Goal: Task Accomplishment & Management: Use online tool/utility

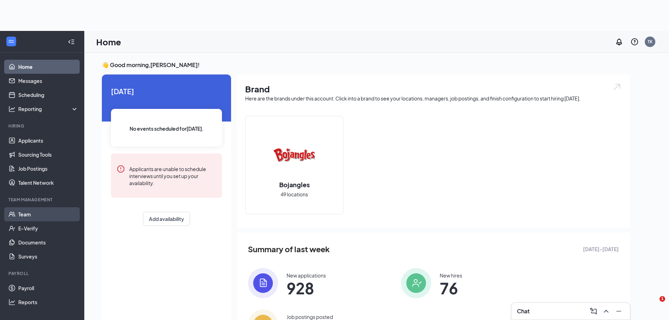
click at [34, 214] on link "Team" at bounding box center [48, 214] width 60 height 14
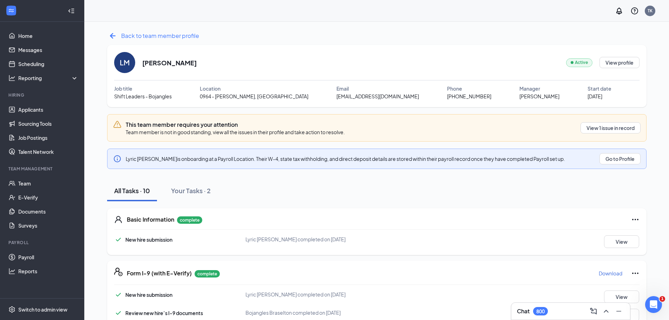
click at [111, 38] on icon "ArrowLeftNew" at bounding box center [112, 35] width 11 height 11
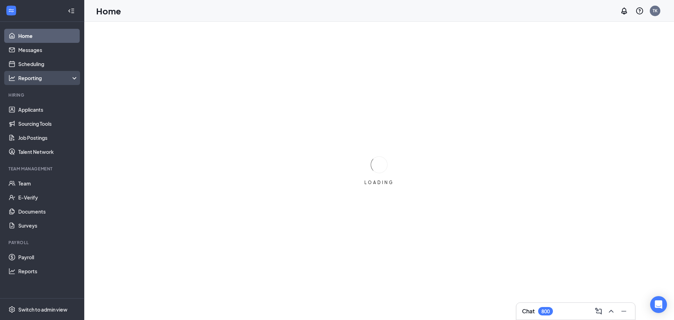
click at [48, 74] on div "Reporting" at bounding box center [42, 78] width 84 height 14
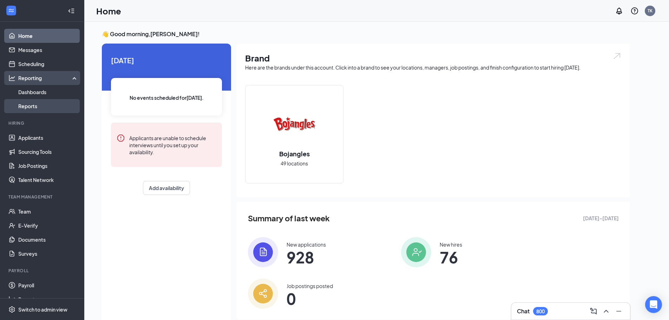
click at [37, 104] on link "Reports" at bounding box center [48, 106] width 60 height 14
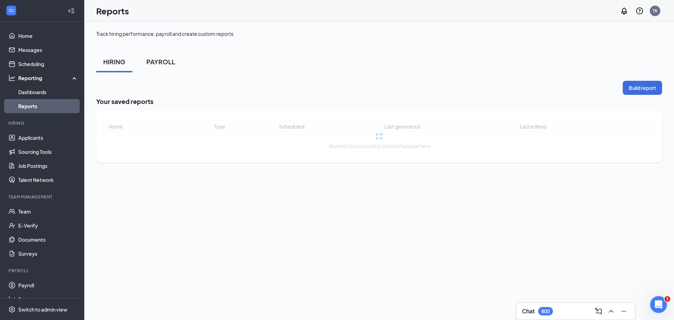
click at [163, 63] on div "PAYROLL" at bounding box center [160, 61] width 29 height 9
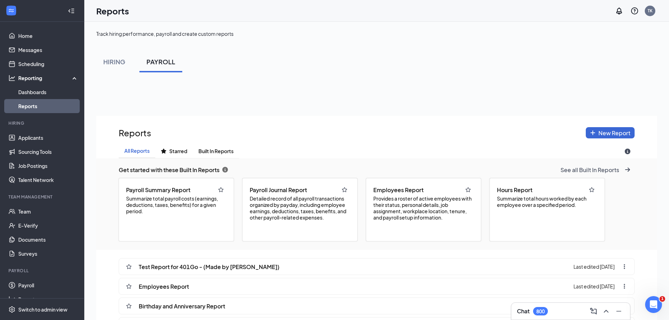
scroll to position [369, 560]
click at [412, 195] on div "Employees Report" at bounding box center [423, 189] width 103 height 11
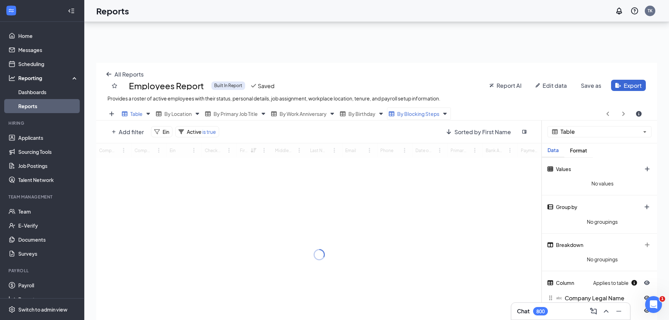
scroll to position [70, 0]
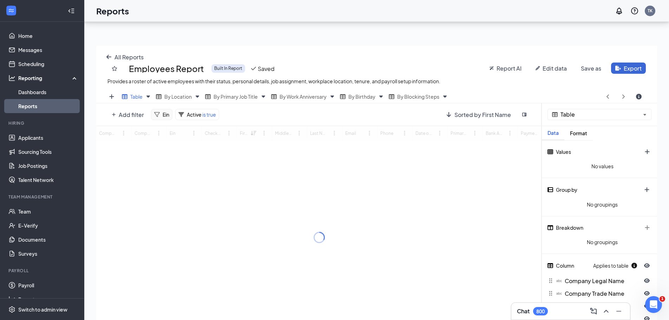
click at [165, 114] on span "Ein" at bounding box center [165, 114] width 7 height 6
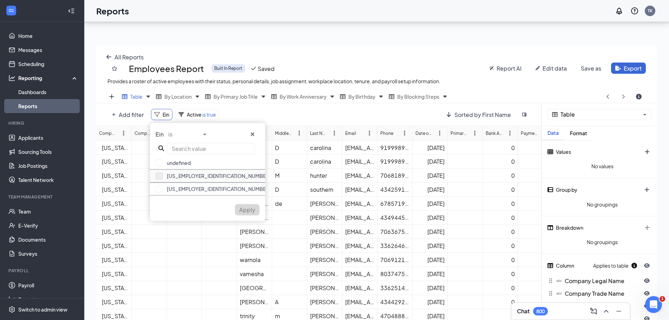
click at [161, 175] on button "button" at bounding box center [158, 175] width 7 height 7
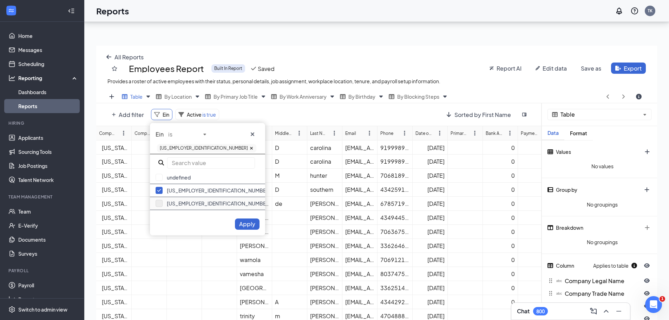
click at [161, 201] on button "button" at bounding box center [158, 203] width 7 height 7
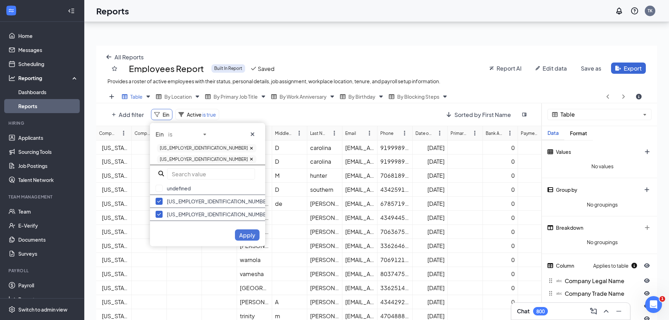
click at [248, 231] on span "Apply" at bounding box center [247, 234] width 16 height 7
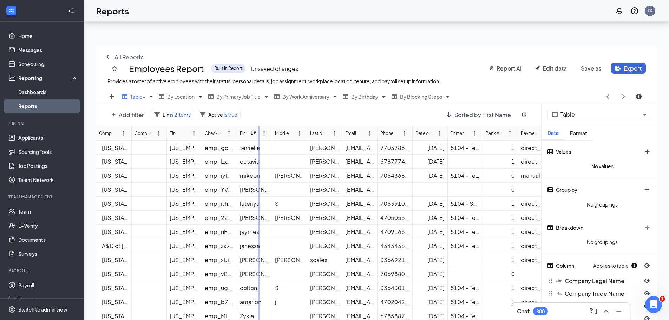
drag, startPoint x: 235, startPoint y: 134, endPoint x: 259, endPoint y: 134, distance: 23.2
click at [259, 134] on div "Company Legal Name Company Trade Name Ein Checkhq Employee Id First Name Middle…" at bounding box center [318, 237] width 445 height 222
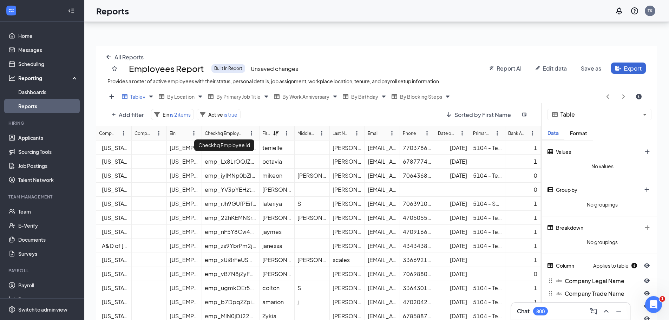
click at [233, 129] on div "Checkhq Employee Id Checkhq Employee Id Checkhq Employee Id" at bounding box center [230, 133] width 57 height 14
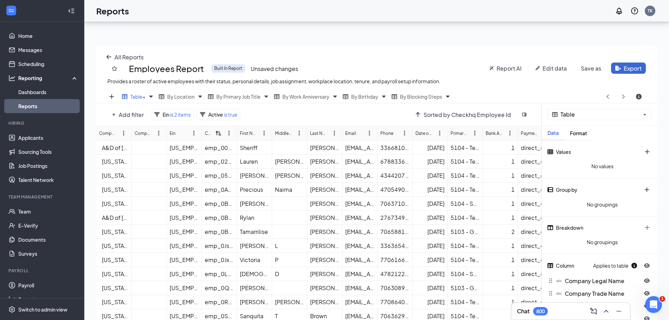
click at [219, 131] on icon at bounding box center [218, 133] width 6 height 6
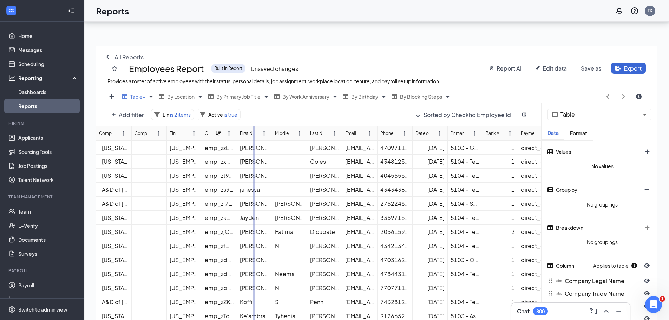
drag, startPoint x: 237, startPoint y: 134, endPoint x: 255, endPoint y: 135, distance: 18.3
click at [255, 135] on div "Company Legal Name Company Trade Name Ein Checkhq Employee Id First Name Middle…" at bounding box center [318, 237] width 445 height 222
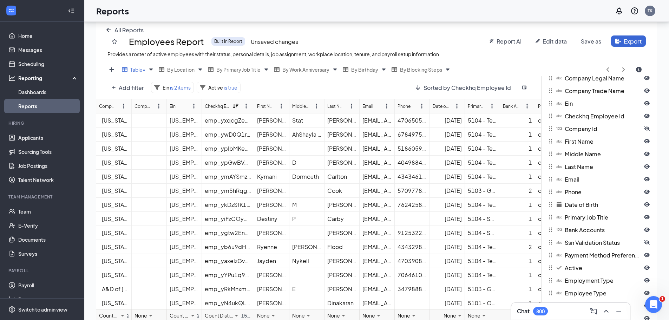
scroll to position [138, 0]
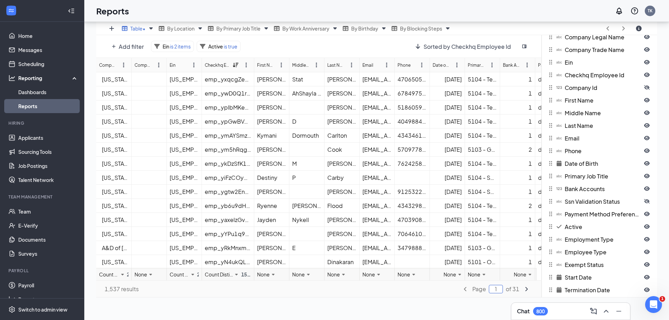
click at [500, 291] on input "1" at bounding box center [496, 289] width 14 height 8
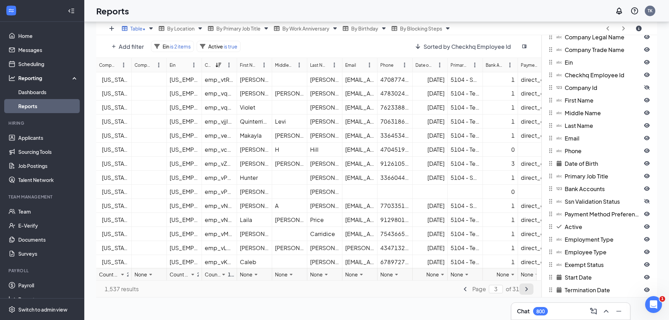
click at [526, 291] on icon "angle-right icon" at bounding box center [526, 289] width 6 height 6
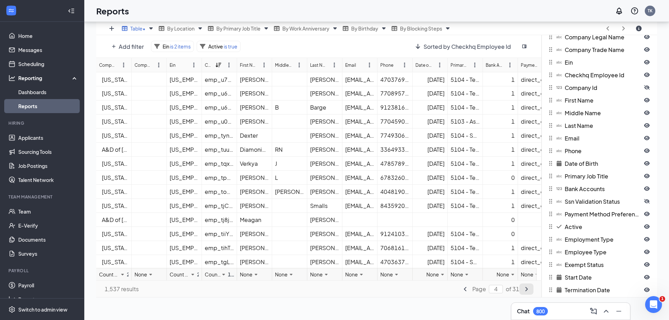
click at [526, 291] on icon "angle-right icon" at bounding box center [526, 289] width 6 height 6
type input "5"
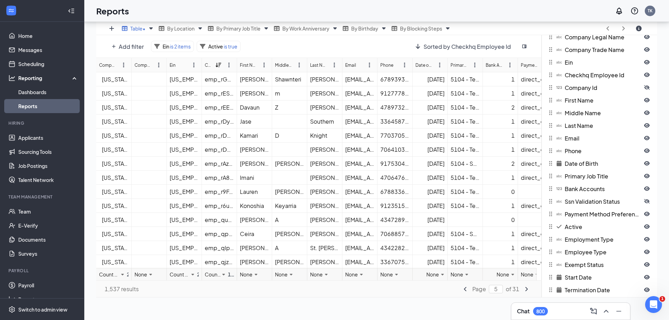
scroll to position [351, 0]
click at [500, 289] on input "5" at bounding box center [496, 289] width 14 height 8
type input "10"
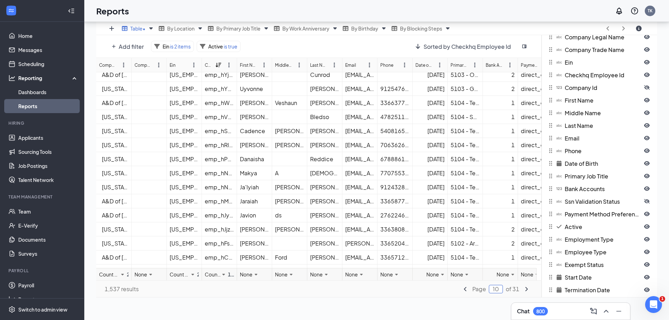
scroll to position [140, 0]
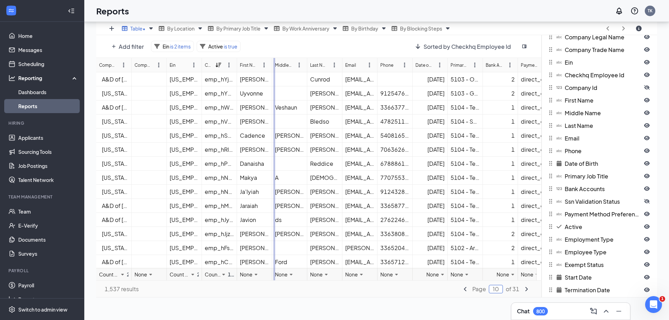
drag, startPoint x: 237, startPoint y: 70, endPoint x: 275, endPoint y: 69, distance: 38.3
click at [275, 69] on div "Company Legal Name Company Trade Name Ein Checkhq Employee Id First Name Middle…" at bounding box center [318, 169] width 445 height 222
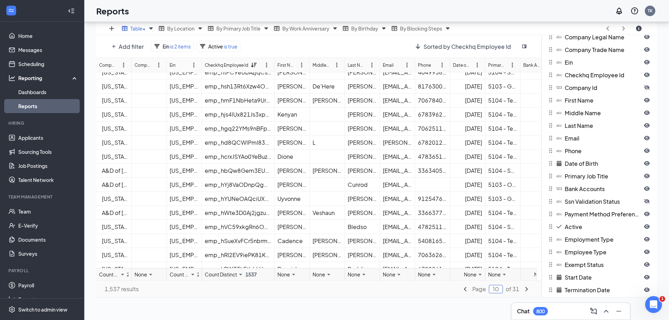
scroll to position [0, 0]
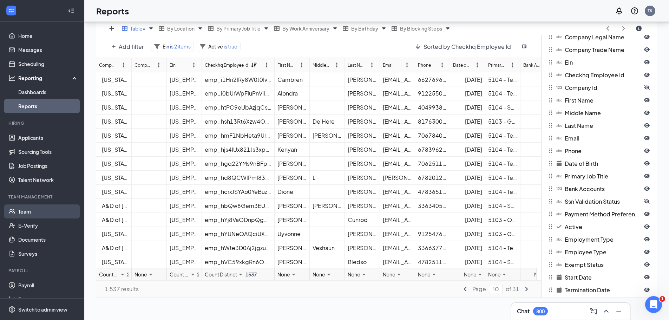
click at [32, 212] on link "Team" at bounding box center [48, 211] width 60 height 14
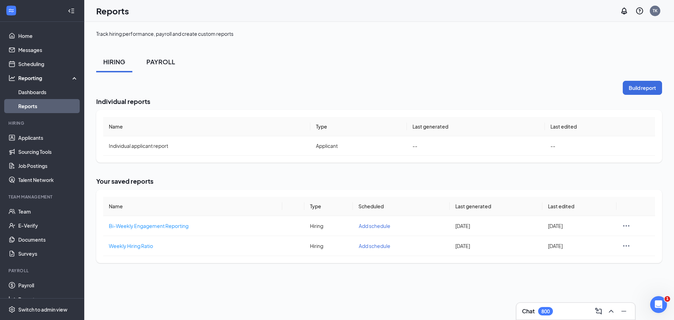
click at [160, 62] on div "PAYROLL" at bounding box center [160, 61] width 29 height 9
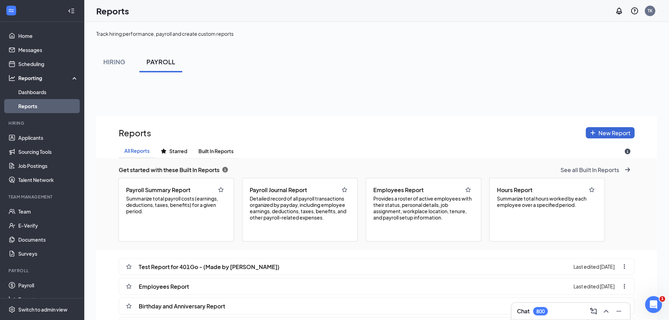
scroll to position [369, 560]
click at [417, 199] on span "Provides a roster of active employees with their status, personal details, job …" at bounding box center [423, 207] width 100 height 25
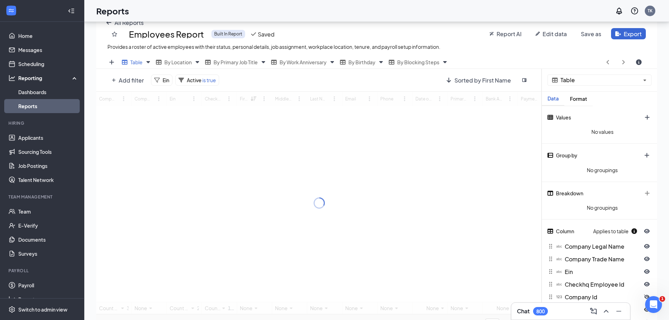
scroll to position [105, 0]
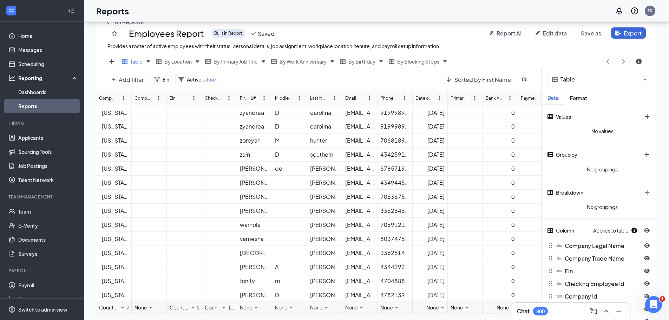
click at [164, 80] on span "Ein" at bounding box center [165, 79] width 7 height 6
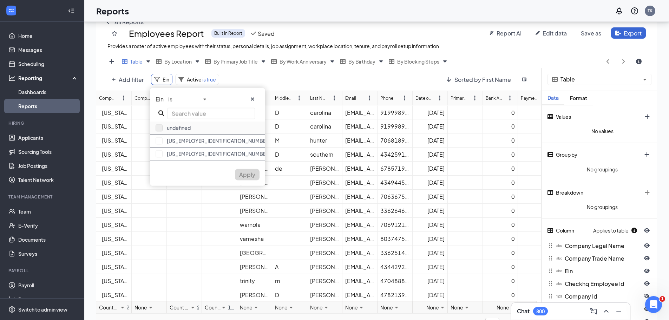
click at [162, 141] on button "button" at bounding box center [158, 140] width 7 height 7
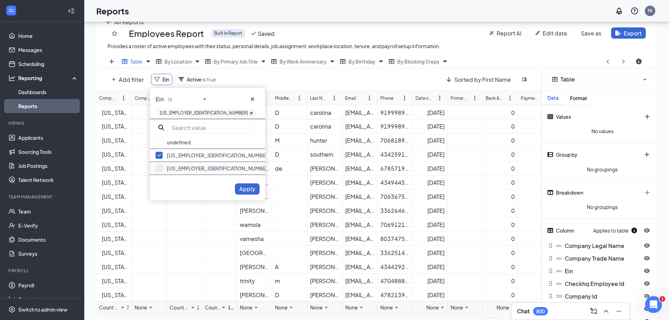
click at [160, 166] on button "button" at bounding box center [158, 168] width 7 height 7
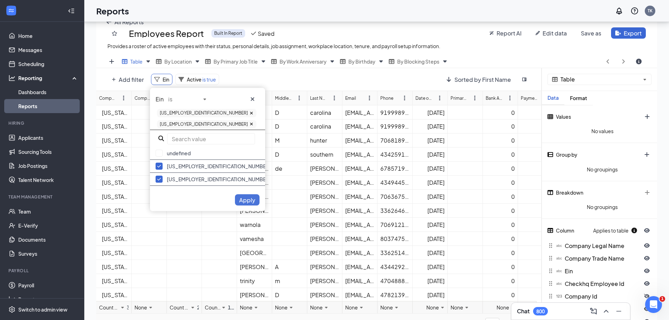
click at [248, 196] on span "Apply" at bounding box center [247, 199] width 16 height 7
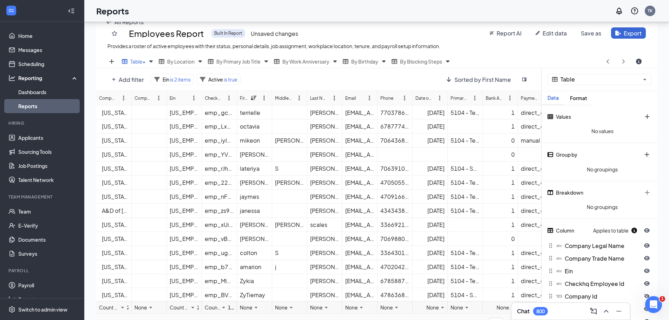
click at [215, 99] on div "Checkhq Employee Id" at bounding box center [213, 98] width 16 height 7
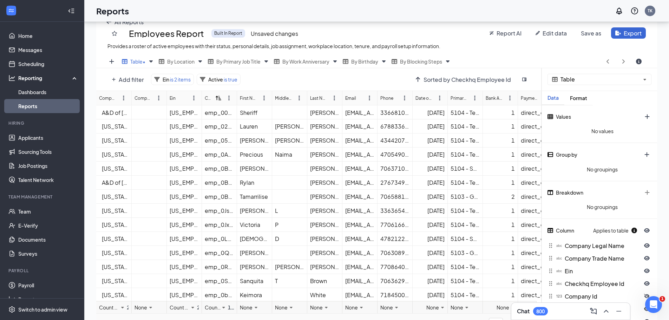
click at [218, 98] on icon at bounding box center [218, 98] width 6 height 6
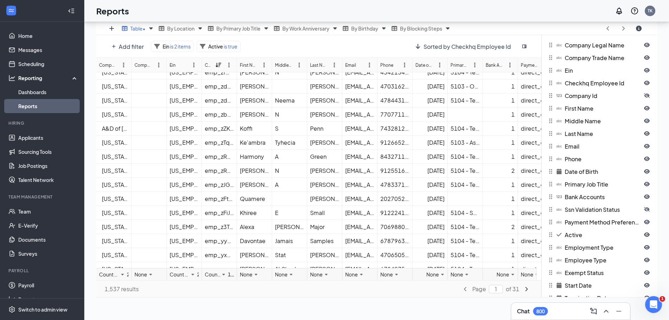
scroll to position [175, 0]
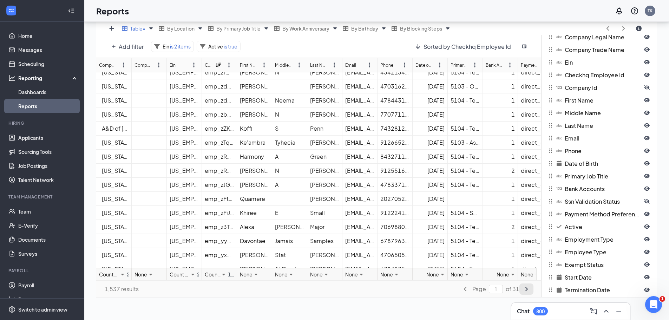
click at [526, 292] on button "angle-right icon" at bounding box center [526, 288] width 14 height 11
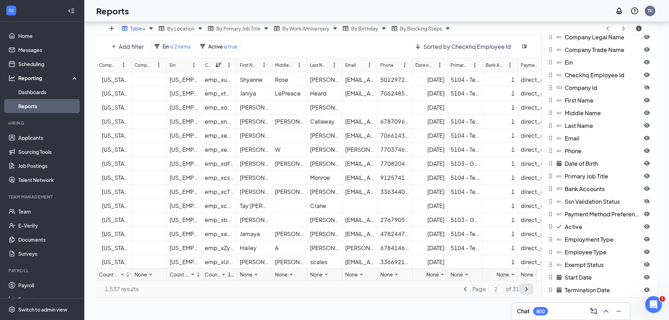
click at [526, 292] on button "angle-right icon" at bounding box center [526, 288] width 14 height 11
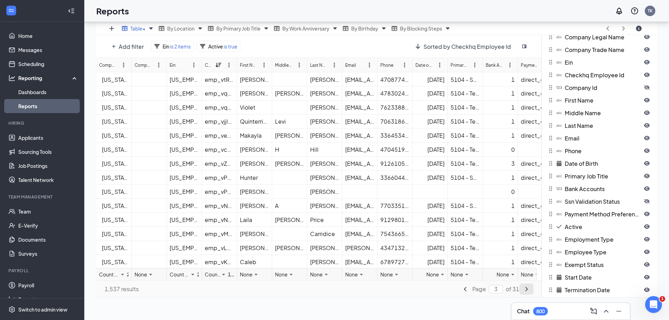
click at [526, 292] on button "angle-right icon" at bounding box center [526, 288] width 14 height 11
type input "4"
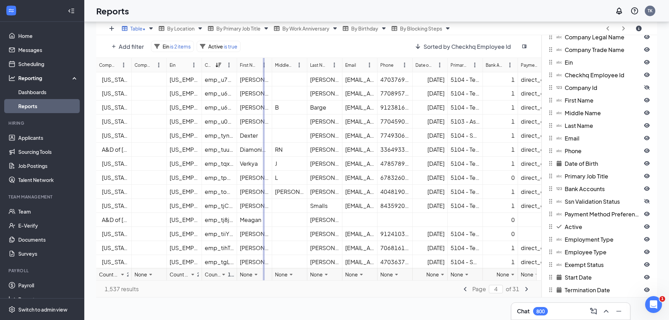
drag, startPoint x: 237, startPoint y: 65, endPoint x: 265, endPoint y: 67, distance: 28.6
click at [265, 67] on div "Company Legal Name Company Trade Name Ein Checkhq Employee Id First Name Middle…" at bounding box center [318, 169] width 445 height 222
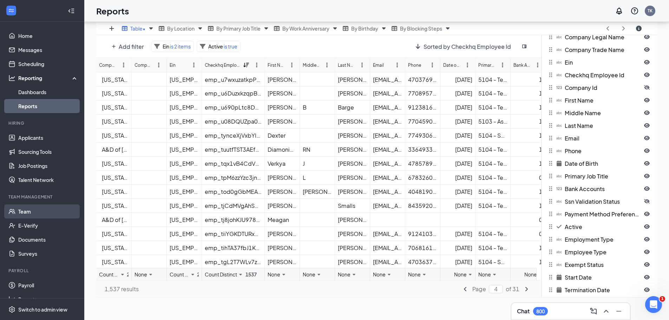
click at [27, 213] on link "Team" at bounding box center [48, 211] width 60 height 14
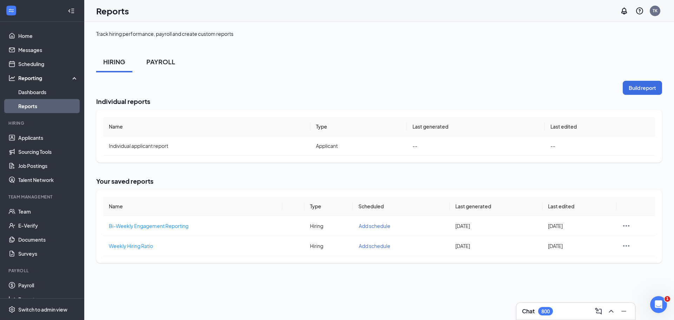
click at [158, 62] on div "PAYROLL" at bounding box center [160, 61] width 29 height 9
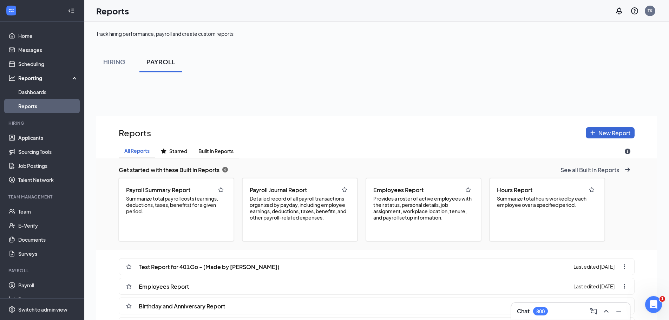
scroll to position [369, 560]
click at [414, 188] on span "Employees Report" at bounding box center [398, 189] width 50 height 7
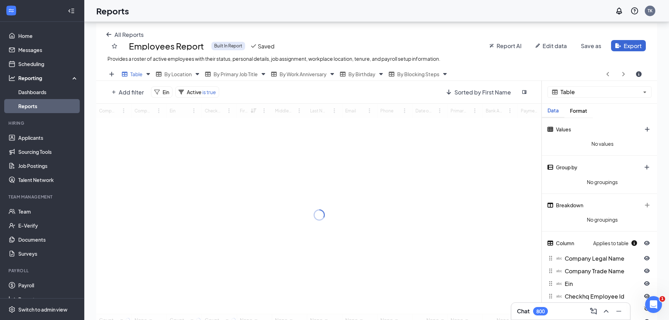
scroll to position [105, 0]
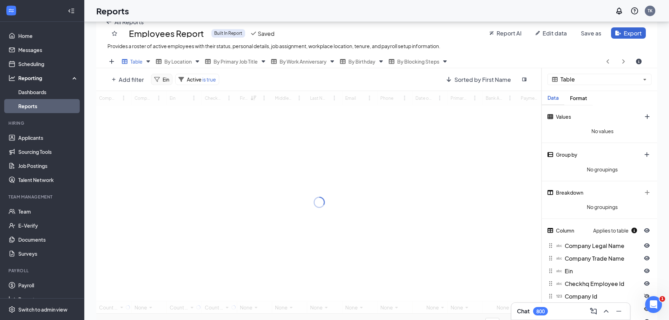
click at [164, 79] on span "Ein" at bounding box center [165, 79] width 7 height 6
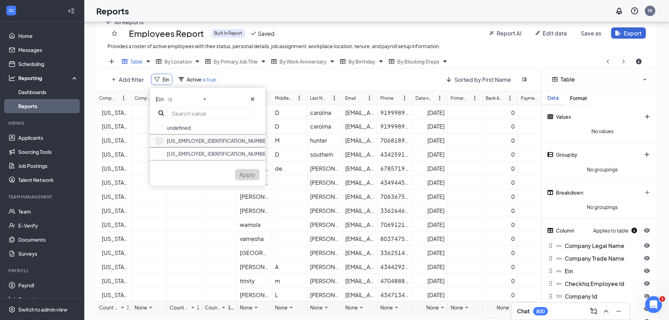
click at [162, 139] on button "button" at bounding box center [158, 140] width 7 height 7
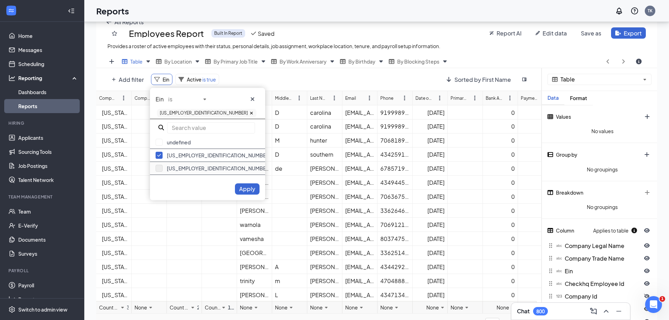
click at [160, 165] on button "button" at bounding box center [158, 168] width 7 height 7
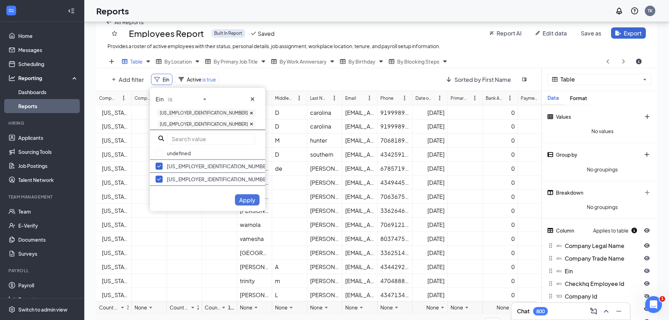
click at [254, 196] on span "Apply" at bounding box center [247, 199] width 16 height 7
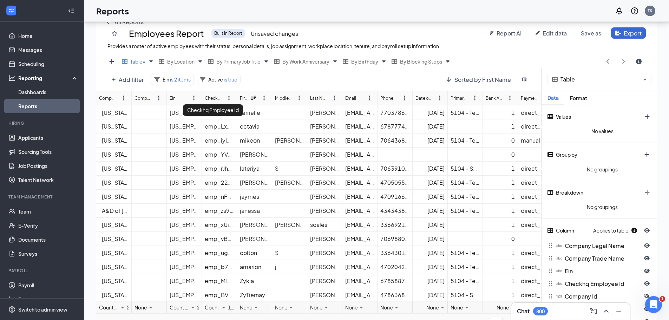
click at [212, 95] on div "Checkhq Employee Id" at bounding box center [213, 98] width 16 height 7
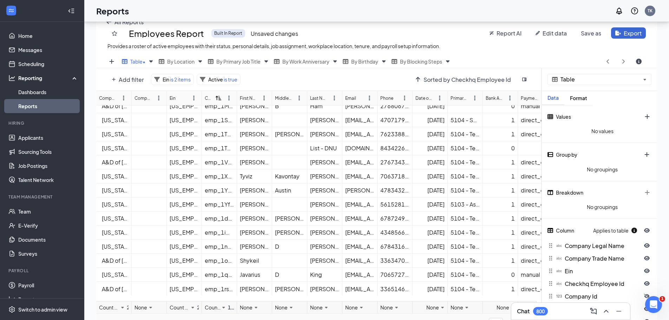
scroll to position [138, 0]
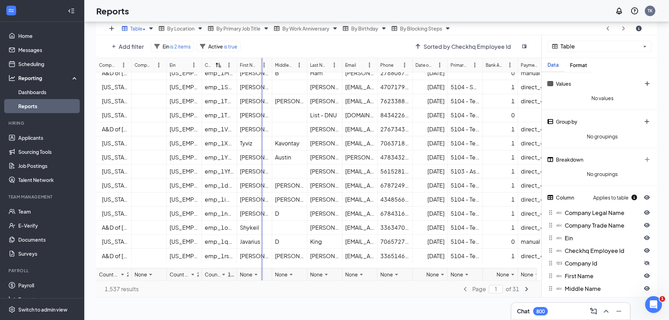
drag, startPoint x: 237, startPoint y: 65, endPoint x: 263, endPoint y: 66, distance: 26.0
click at [263, 66] on div "Company Legal Name Company Trade Name Ein Checkhq Employee Id First Name Middle…" at bounding box center [318, 169] width 445 height 222
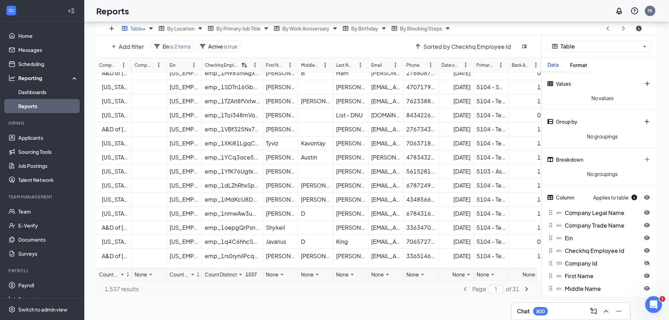
scroll to position [512, 0]
click at [29, 212] on link "Team" at bounding box center [48, 211] width 60 height 14
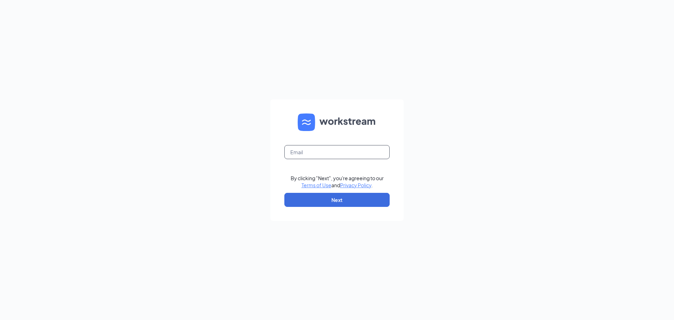
click at [317, 146] on input "text" at bounding box center [336, 152] width 105 height 14
type input "[EMAIL_ADDRESS][DOMAIN_NAME]"
click at [341, 204] on button "Next" at bounding box center [336, 200] width 105 height 14
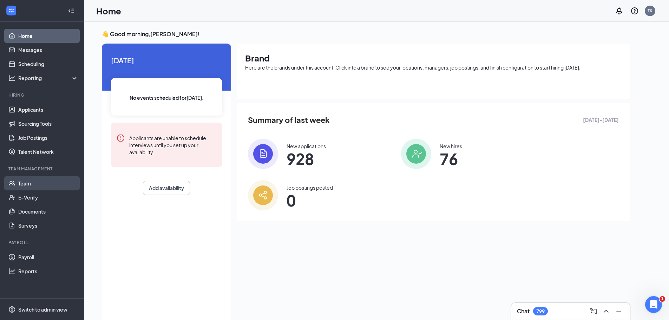
click at [33, 181] on link "Team" at bounding box center [48, 183] width 60 height 14
